Goal: Contribute content: Contribute content

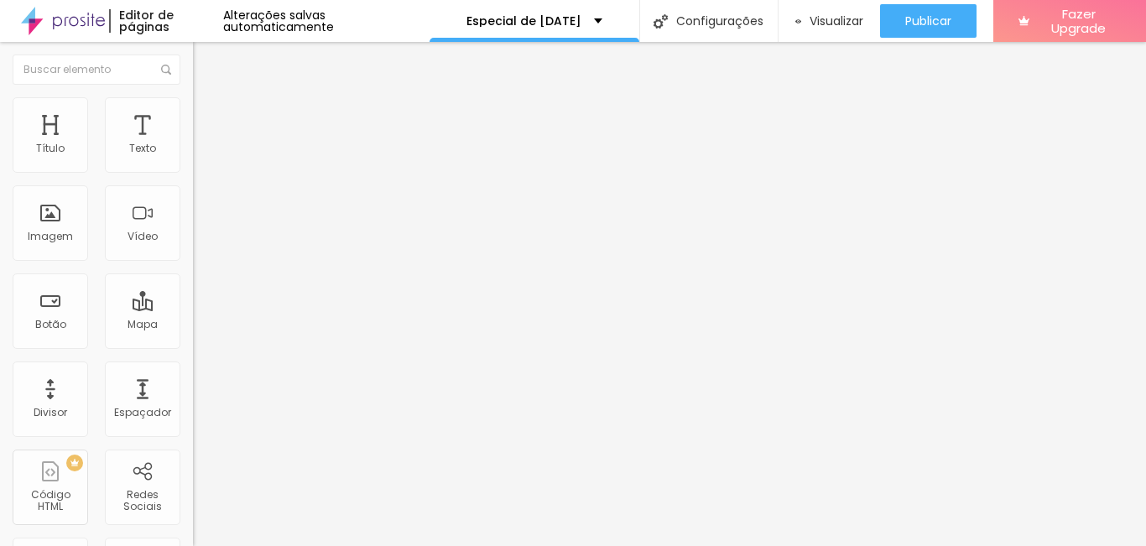
click at [193, 105] on img at bounding box center [200, 104] width 15 height 15
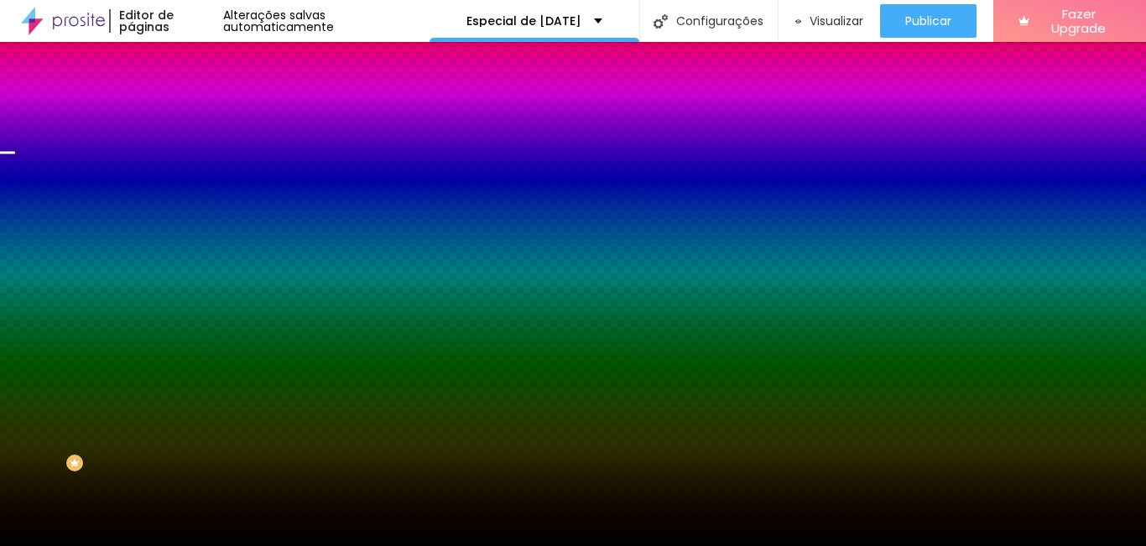
click at [193, 154] on span "Trocar imagem" at bounding box center [238, 147] width 91 height 14
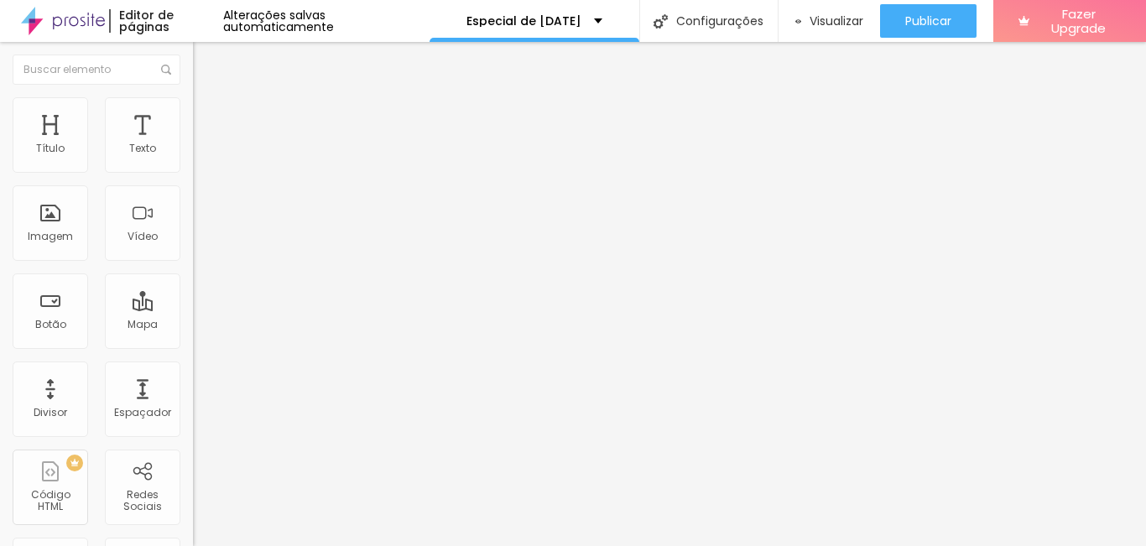
click at [193, 144] on span "Trocar imagem" at bounding box center [238, 137] width 91 height 14
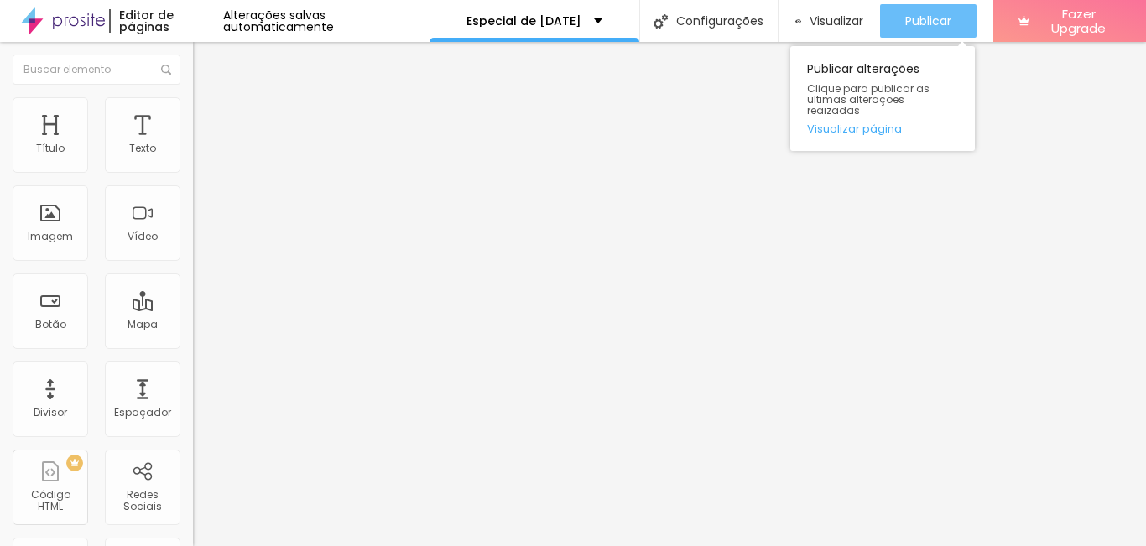
click at [934, 6] on div "Publicar" at bounding box center [928, 21] width 46 height 34
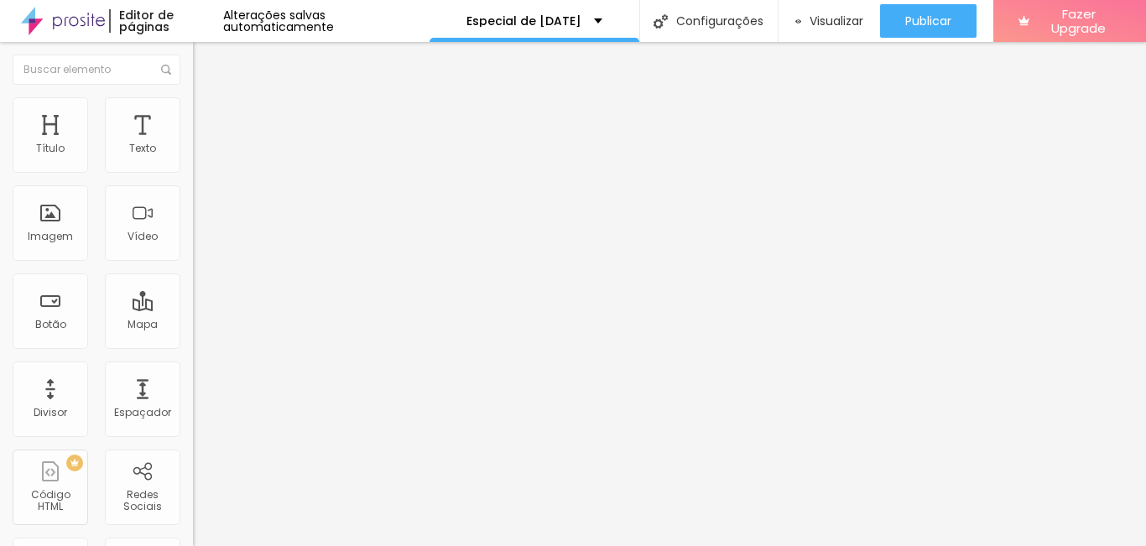
click at [193, 54] on button "Editar Coluna" at bounding box center [289, 61] width 193 height 39
click at [206, 59] on div "Editar Coluna" at bounding box center [258, 61] width 104 height 13
click at [65, 221] on div "Imagem" at bounding box center [51, 223] width 76 height 76
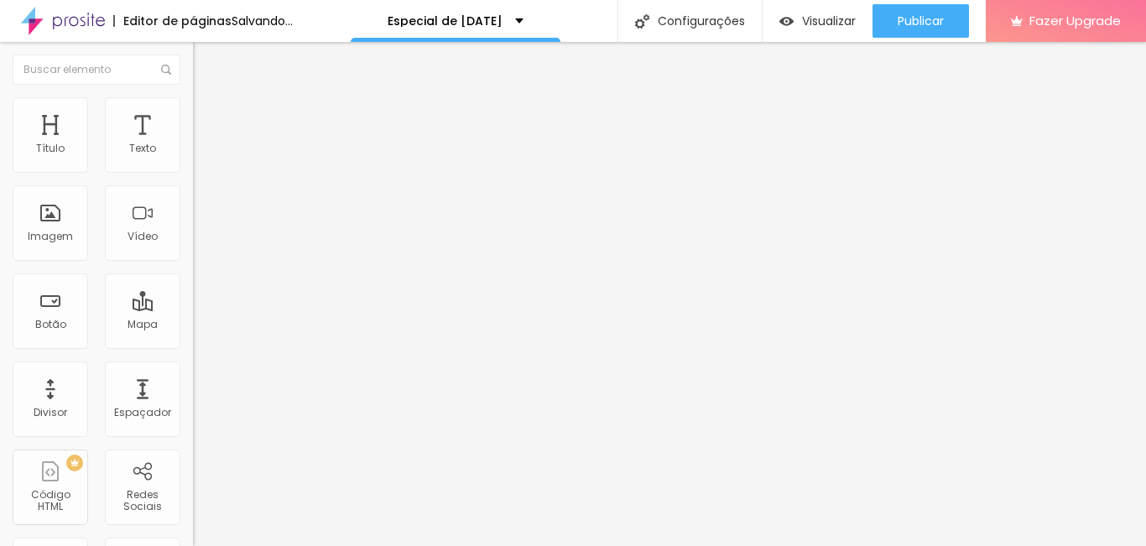
click at [193, 144] on span "Adicionar imagem" at bounding box center [247, 137] width 108 height 14
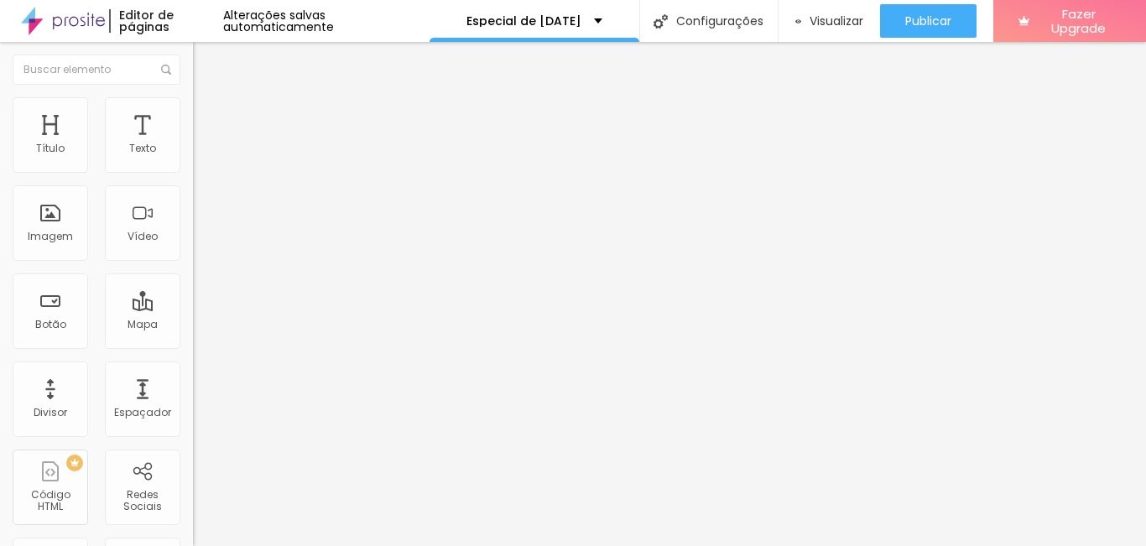
click at [206, 65] on div "Editar Coluna" at bounding box center [258, 61] width 104 height 13
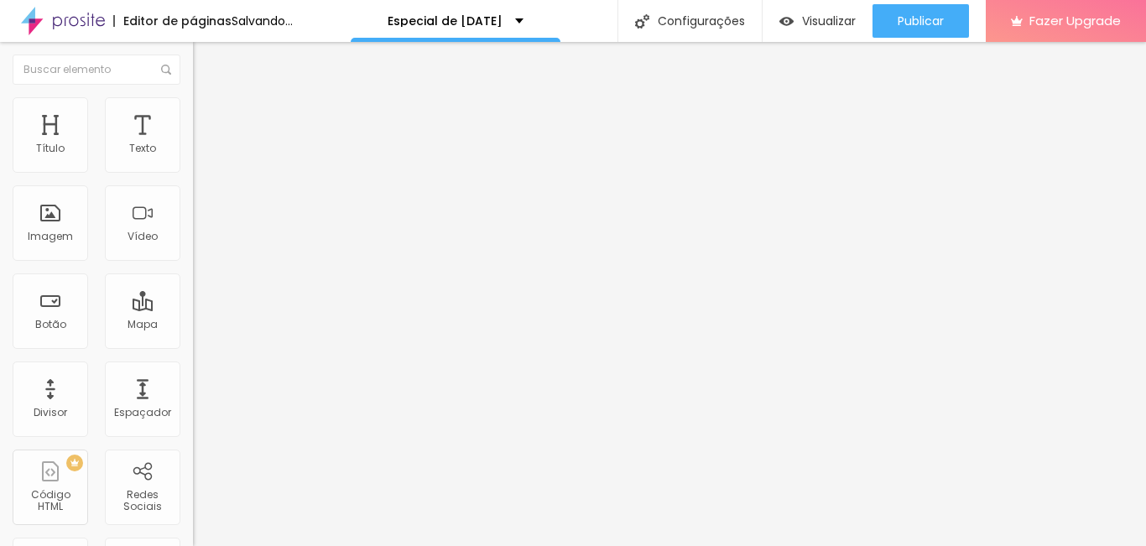
click at [193, 144] on span "Adicionar imagem" at bounding box center [247, 137] width 108 height 14
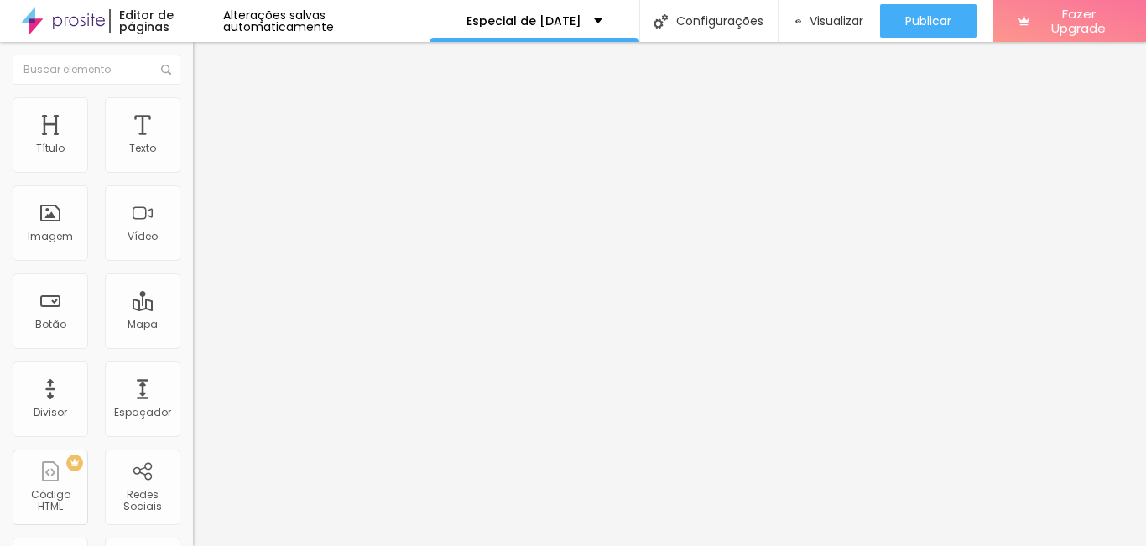
click at [193, 144] on span "Trocar imagem" at bounding box center [238, 137] width 91 height 14
click at [193, 144] on span "Adicionar imagem" at bounding box center [247, 137] width 108 height 14
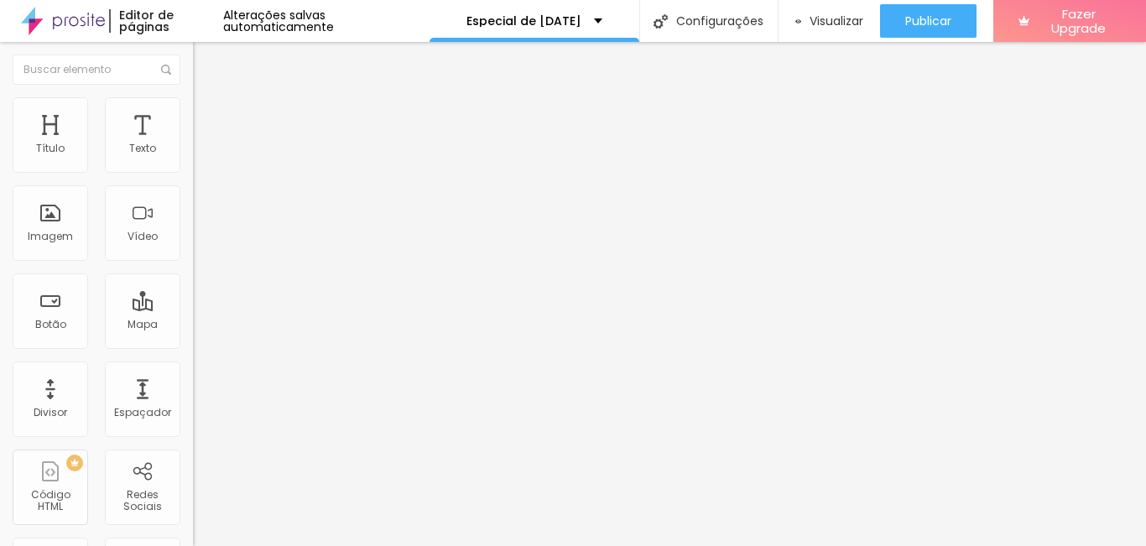
click at [206, 64] on img "button" at bounding box center [212, 61] width 13 height 13
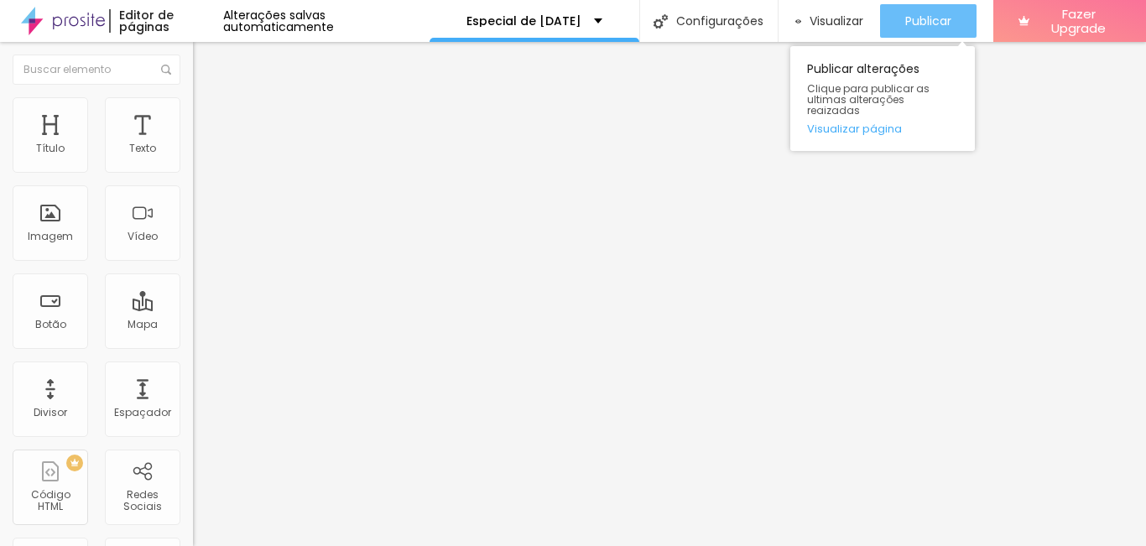
click at [908, 20] on span "Publicar" at bounding box center [928, 20] width 46 height 13
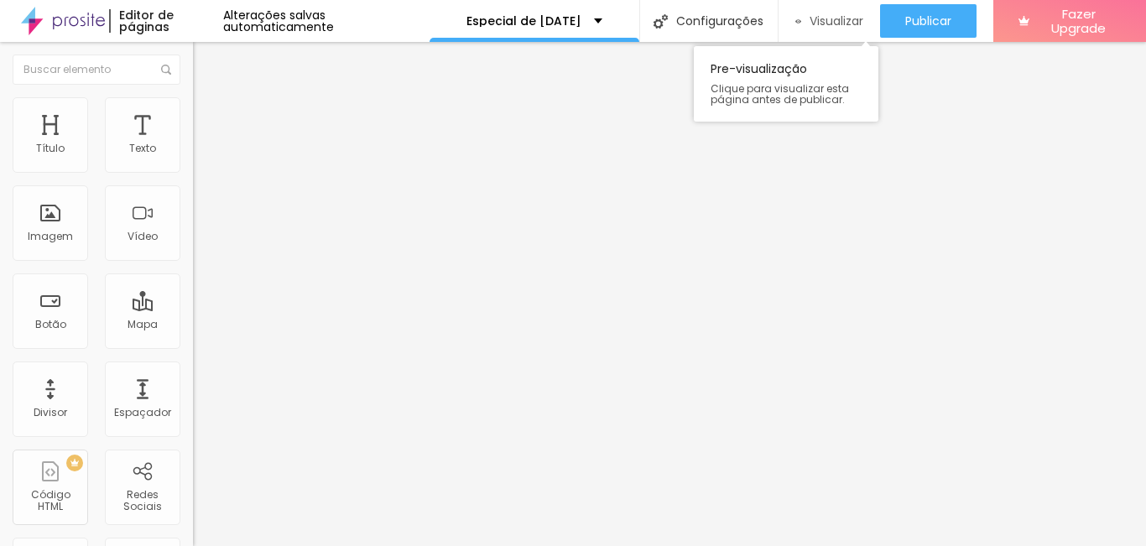
click at [812, 19] on span "Visualizar" at bounding box center [837, 20] width 54 height 13
